Goal: Complete application form

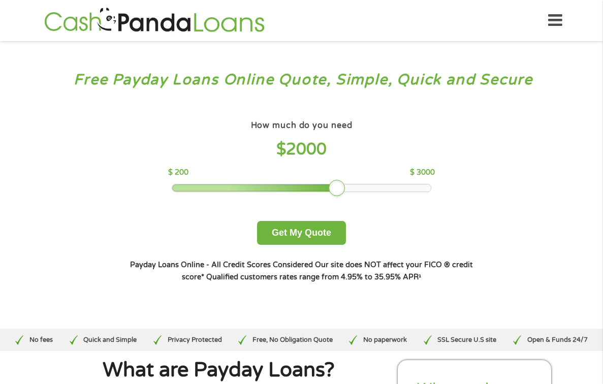
drag, startPoint x: 246, startPoint y: 208, endPoint x: 336, endPoint y: 201, distance: 89.6
click at [336, 196] on div at bounding box center [337, 188] width 16 height 16
click at [313, 245] on button "Get My Quote" at bounding box center [301, 233] width 89 height 24
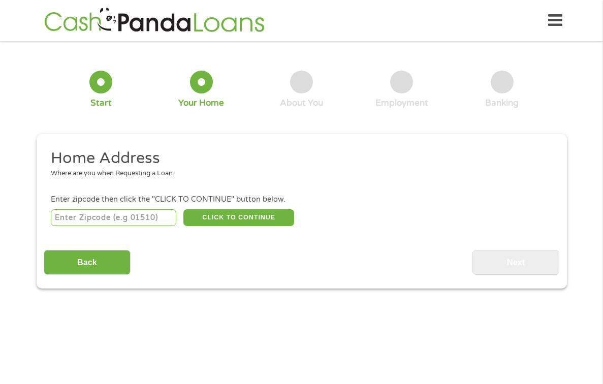
click at [128, 209] on input "number" at bounding box center [113, 217] width 125 height 17
type input "46250"
select select "[US_STATE]"
click at [211, 209] on button "CLICK TO CONTINUE" at bounding box center [238, 217] width 111 height 17
type input "46250"
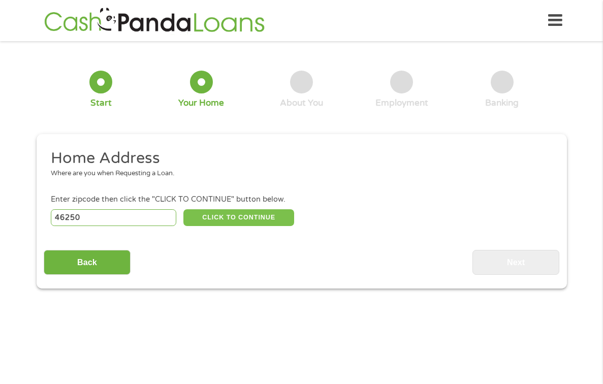
type input "[GEOGRAPHIC_DATA]"
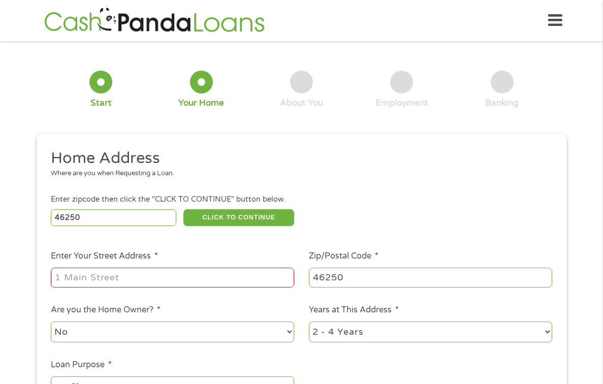
click at [186, 268] on input "Enter Your Street Address *" at bounding box center [172, 277] width 243 height 19
type input "[STREET_ADDRESS]"
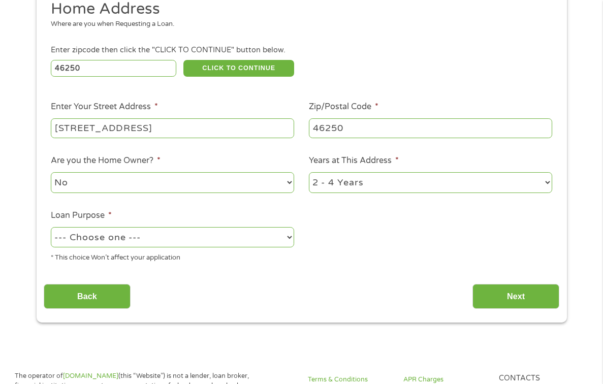
scroll to position [152, 0]
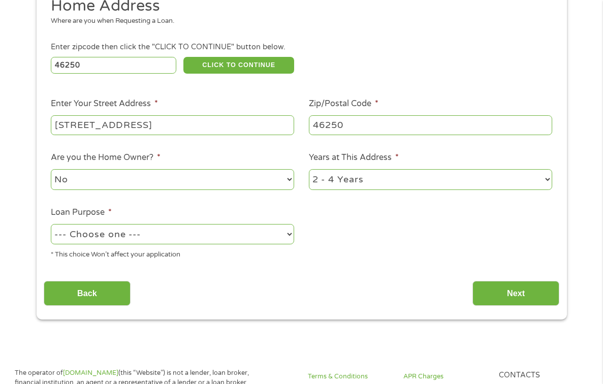
click at [290, 224] on select "--- Choose one --- Pay Bills Debt Consolidation Home Improvement Major Purchase…" at bounding box center [172, 234] width 243 height 21
select select "shorttermcash"
click at [51, 224] on select "--- Choose one --- Pay Bills Debt Consolidation Home Improvement Major Purchase…" at bounding box center [172, 234] width 243 height 21
click at [544, 169] on select "1 Year or less 1 - 2 Years 2 - 4 Years Over 4 Years" at bounding box center [430, 179] width 243 height 21
select select "24months"
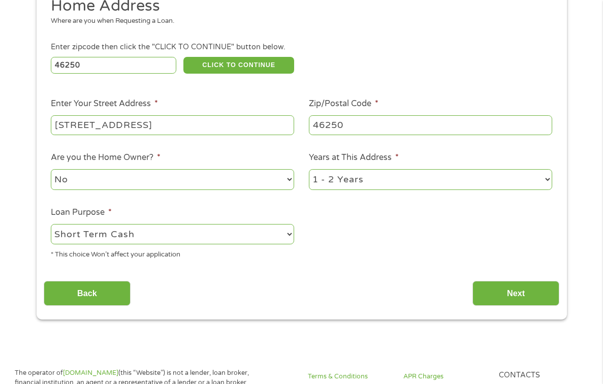
click at [309, 169] on select "1 Year or less 1 - 2 Years 2 - 4 Years Over 4 Years" at bounding box center [430, 179] width 243 height 21
click at [484, 281] on input "Next" at bounding box center [515, 293] width 87 height 25
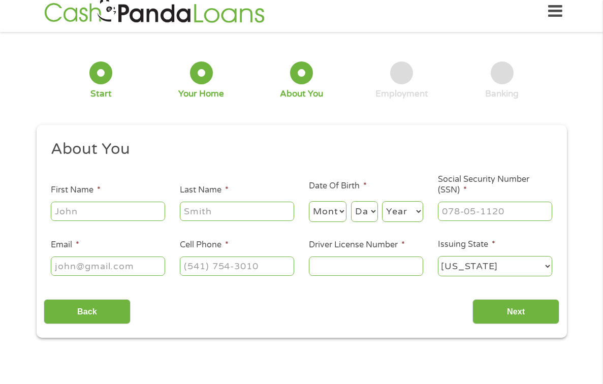
scroll to position [0, 0]
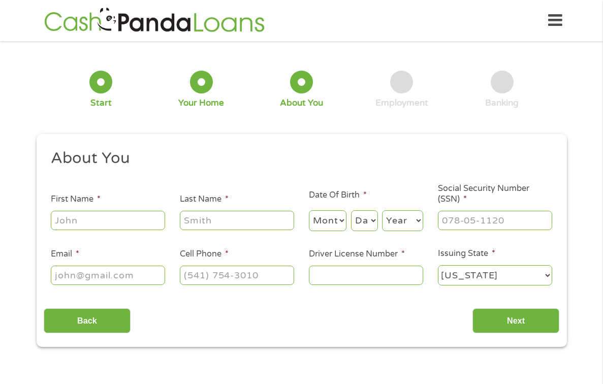
click at [100, 211] on input "First Name *" at bounding box center [108, 220] width 114 height 19
type input "april"
type input "whiteside"
type input "[EMAIL_ADDRESS][DOMAIN_NAME]"
type input "[PHONE_NUMBER]"
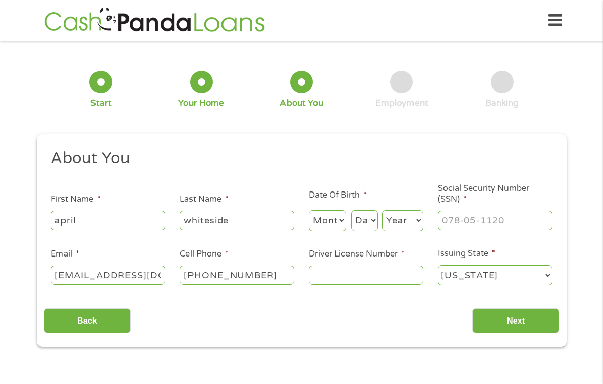
click at [342, 210] on select "Month 1 2 3 4 5 6 7 8 9 10 11 12" at bounding box center [328, 220] width 38 height 21
select select "5"
click at [309, 210] on select "Month 1 2 3 4 5 6 7 8 9 10 11 12" at bounding box center [328, 220] width 38 height 21
click at [373, 210] on select "Day 1 2 3 4 5 6 7 8 9 10 11 12 13 14 15 16 17 18 19 20 21 22 23 24 25 26 27 28 …" at bounding box center [364, 220] width 27 height 21
select select "31"
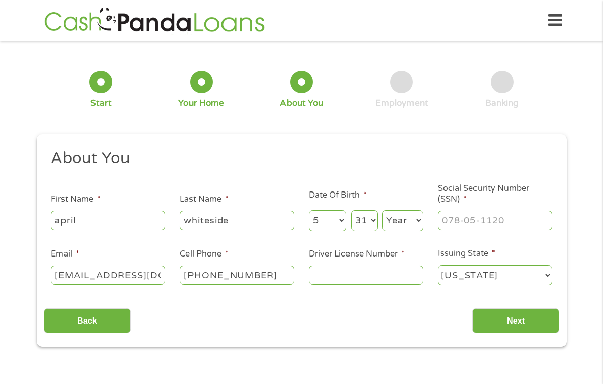
click at [351, 210] on select "Day 1 2 3 4 5 6 7 8 9 10 11 12 13 14 15 16 17 18 19 20 21 22 23 24 25 26 27 28 …" at bounding box center [364, 220] width 27 height 21
click at [393, 210] on select "Year [DATE] 2006 2005 2004 2003 2002 2001 2000 1999 1998 1997 1996 1995 1994 19…" at bounding box center [402, 220] width 41 height 21
select select "1981"
click at [382, 210] on select "Year [DATE] 2006 2005 2004 2003 2002 2001 2000 1999 1998 1997 1996 1995 1994 19…" at bounding box center [402, 220] width 41 height 21
click at [274, 266] on input "[PHONE_NUMBER]" at bounding box center [237, 275] width 114 height 19
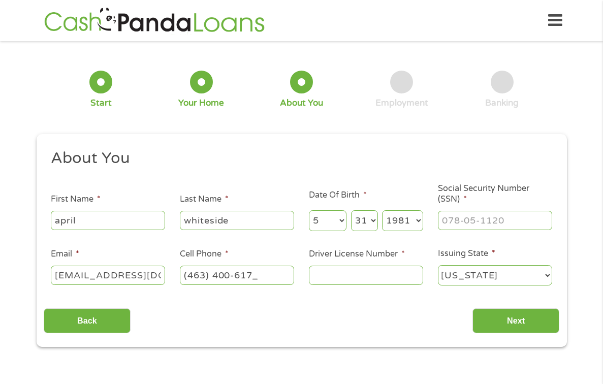
type input "[PHONE_NUMBER]"
click at [319, 269] on input "Driver License Number *" at bounding box center [366, 275] width 114 height 19
click at [352, 252] on li "Driver License Number *" at bounding box center [365, 267] width 129 height 39
click at [347, 266] on input "Driver License Number *" at bounding box center [366, 275] width 114 height 19
type input "2350723093"
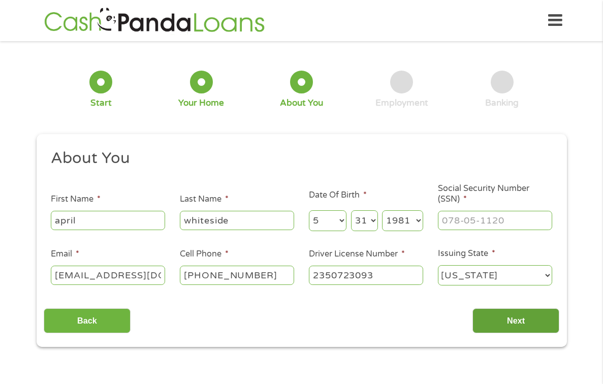
click at [503, 308] on input "Next" at bounding box center [515, 320] width 87 height 25
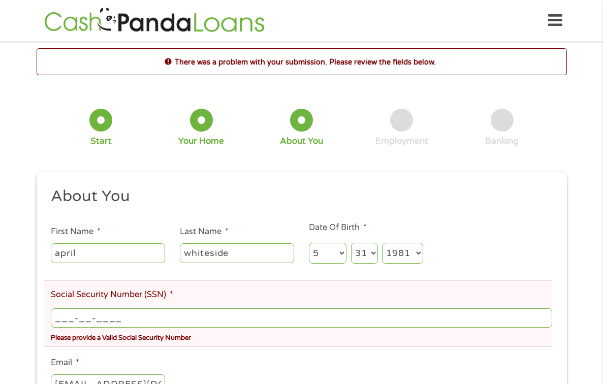
click at [156, 308] on input "___-__-____" at bounding box center [301, 317] width 501 height 19
click at [53, 308] on input "___-__-____" at bounding box center [301, 317] width 501 height 19
click at [55, 308] on input "___-__-____" at bounding box center [301, 317] width 501 height 19
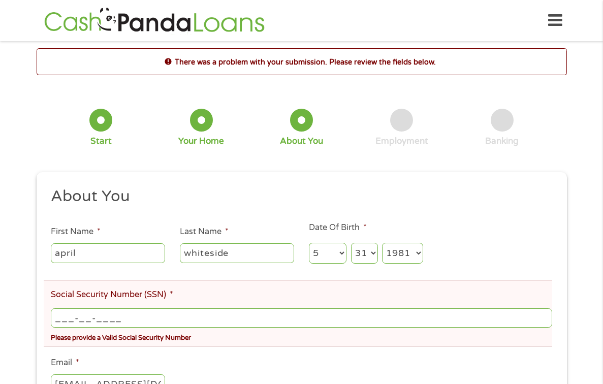
click at [55, 308] on input "___-__-____" at bounding box center [301, 317] width 501 height 19
click at [60, 308] on input "___-__-____" at bounding box center [301, 317] width 501 height 19
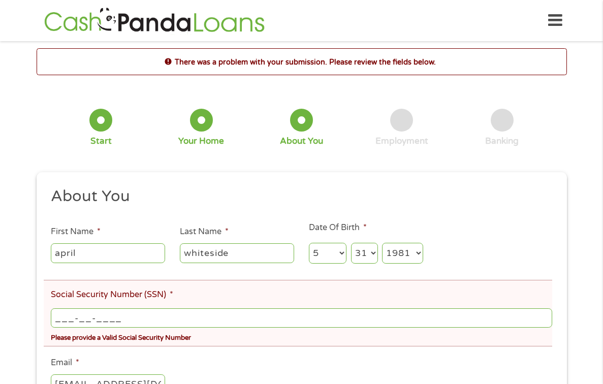
click at [60, 308] on input "___-__-____" at bounding box center [301, 317] width 501 height 19
type input "309-88-7770"
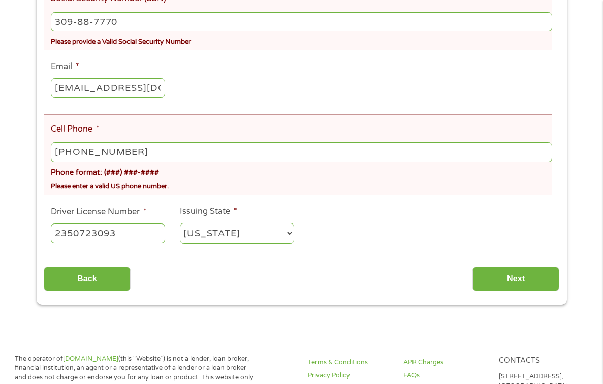
scroll to position [305, 0]
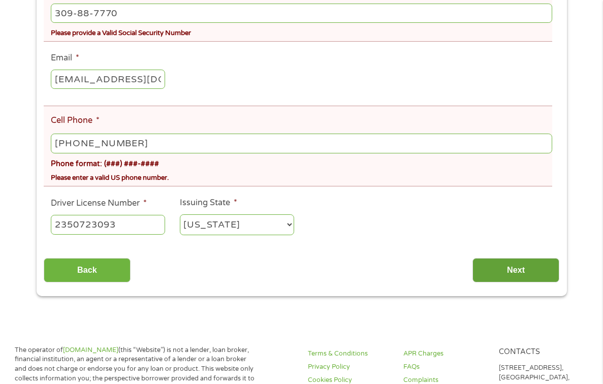
click at [495, 261] on input "Next" at bounding box center [515, 270] width 87 height 25
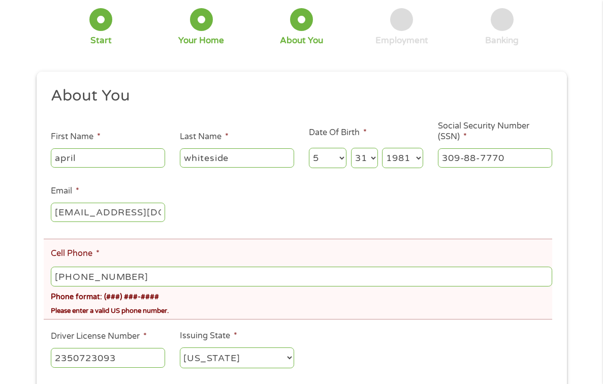
scroll to position [152, 0]
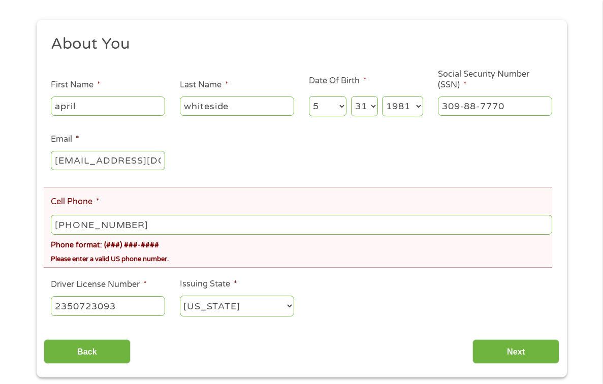
click at [135, 215] on input "[PHONE_NUMBER]" at bounding box center [301, 224] width 501 height 19
click at [91, 216] on input "[PHONE_NUMBER]" at bounding box center [301, 224] width 501 height 19
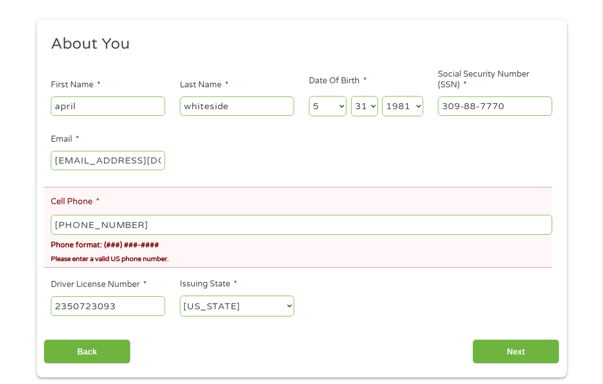
drag, startPoint x: 83, startPoint y: 213, endPoint x: 142, endPoint y: 216, distance: 59.5
click at [142, 216] on input "[PHONE_NUMBER]" at bounding box center [301, 224] width 501 height 19
